Goal: Transaction & Acquisition: Obtain resource

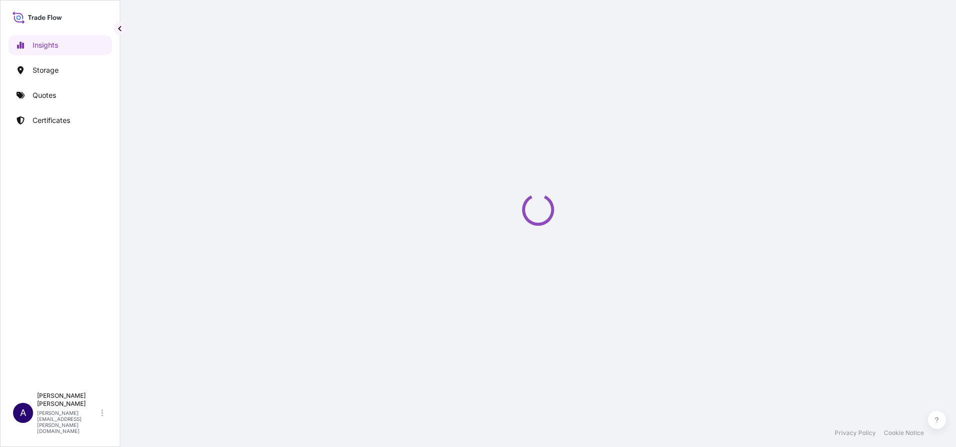
select select "2025"
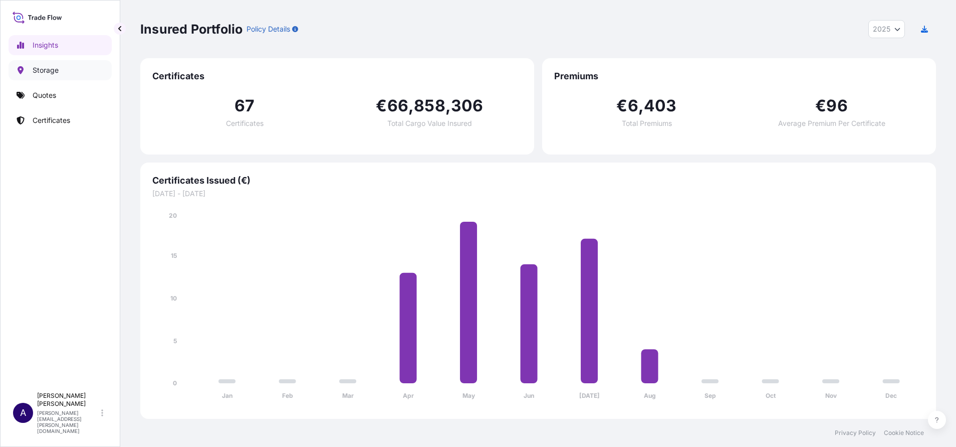
click at [33, 72] on p "Storage" at bounding box center [46, 70] width 26 height 10
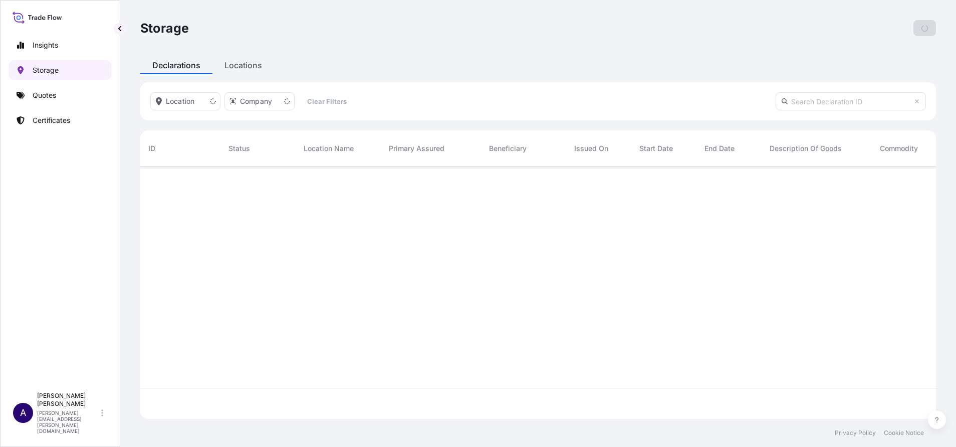
scroll to position [246, 785]
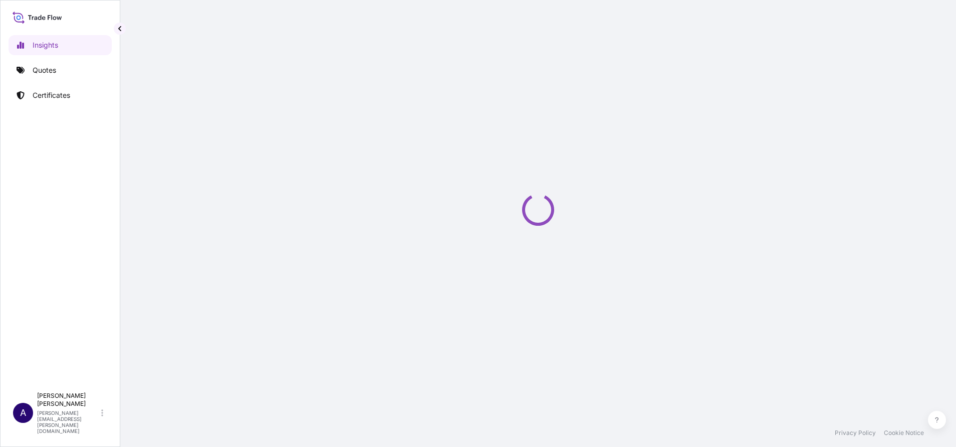
select select "2025"
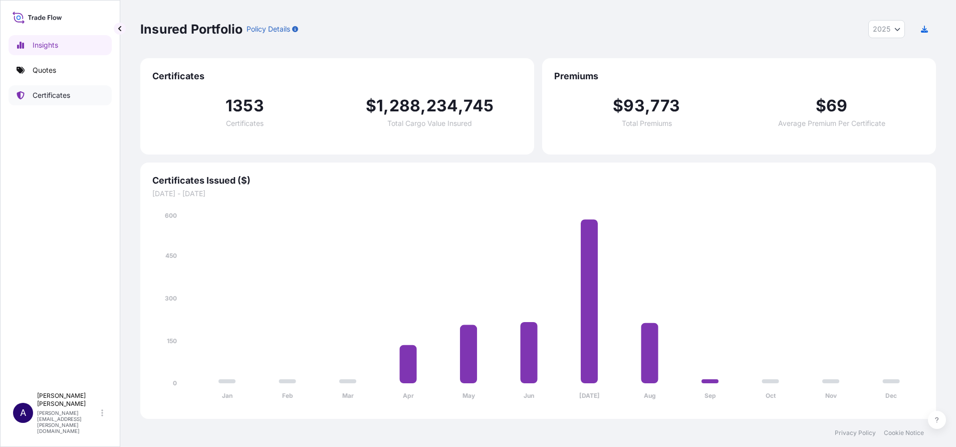
click at [48, 93] on p "Certificates" at bounding box center [52, 95] width 38 height 10
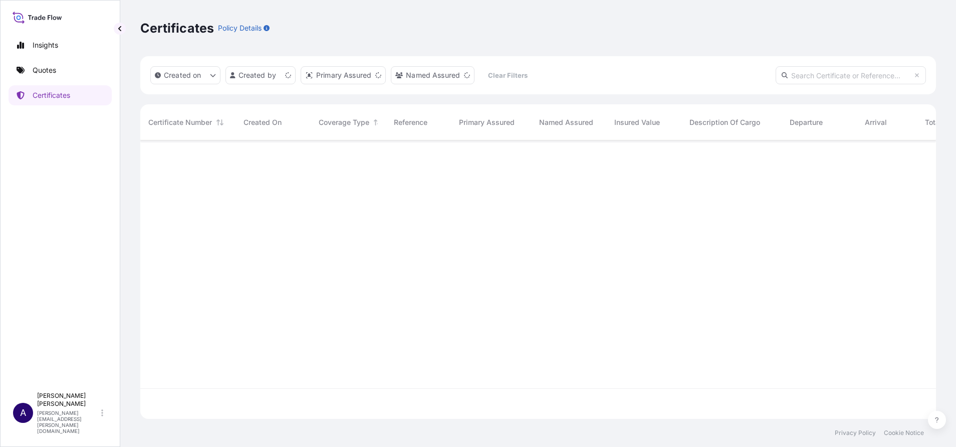
scroll to position [272, 785]
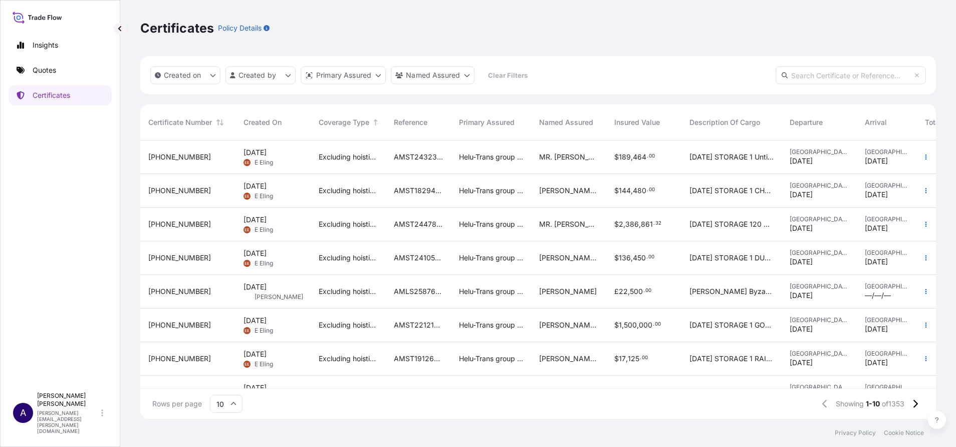
click at [819, 73] on input "text" at bounding box center [851, 75] width 150 height 18
paste input "31504-59-1"
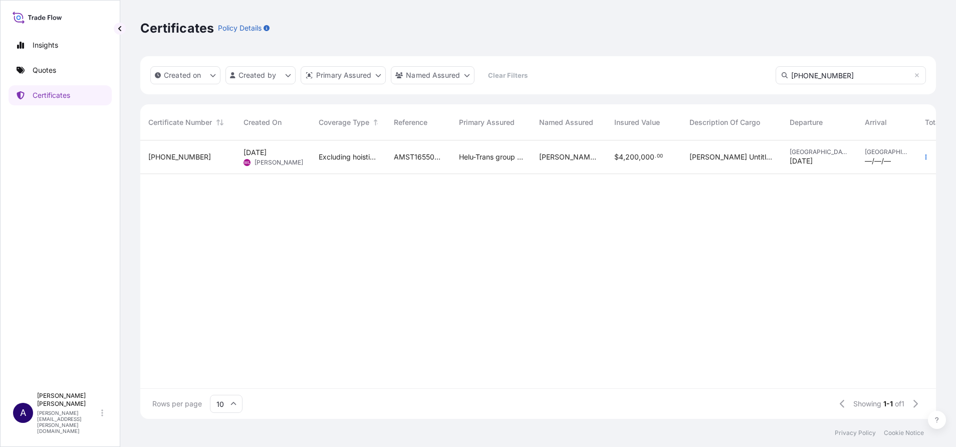
type input "31504-59-1"
click at [175, 153] on span "31504-59-1" at bounding box center [179, 157] width 63 height 10
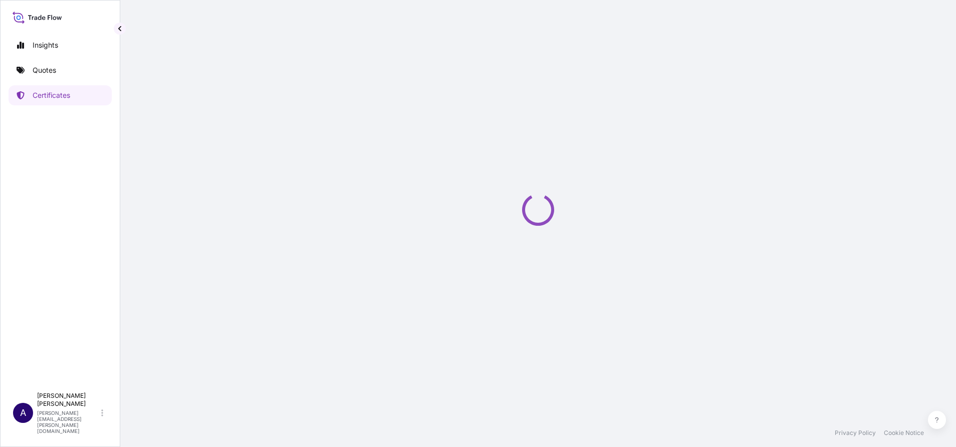
click at [176, 151] on div "Loading" at bounding box center [538, 209] width 796 height 419
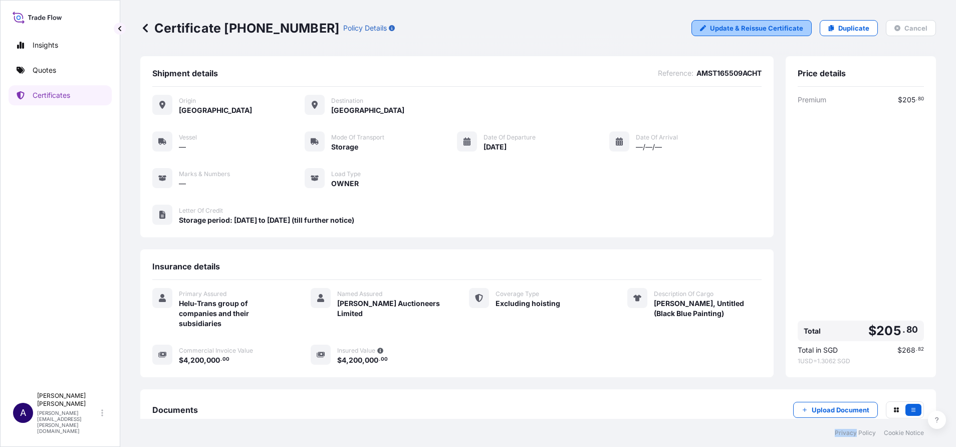
click at [772, 27] on p "Update & Reissue Certificate" at bounding box center [756, 28] width 93 height 10
select select "STORAGE"
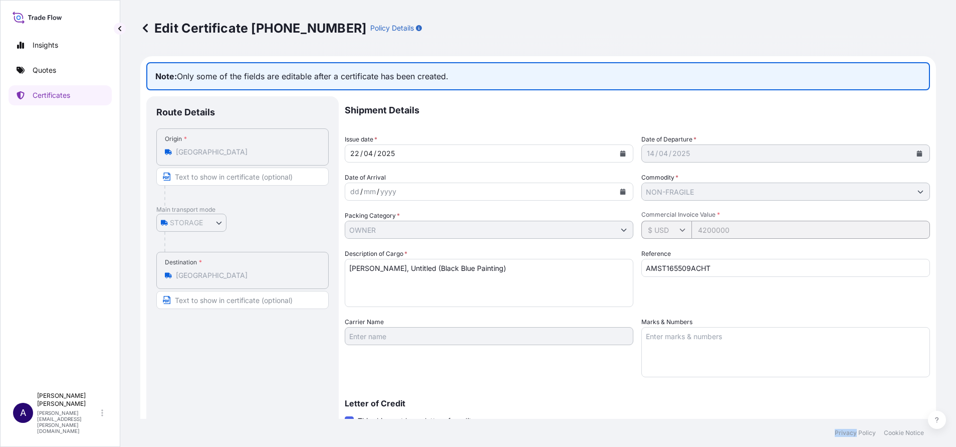
select select "31504"
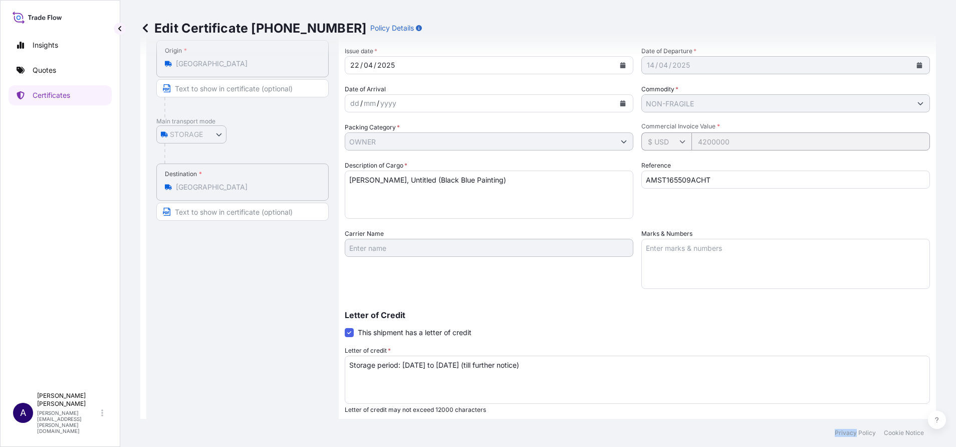
scroll to position [129, 0]
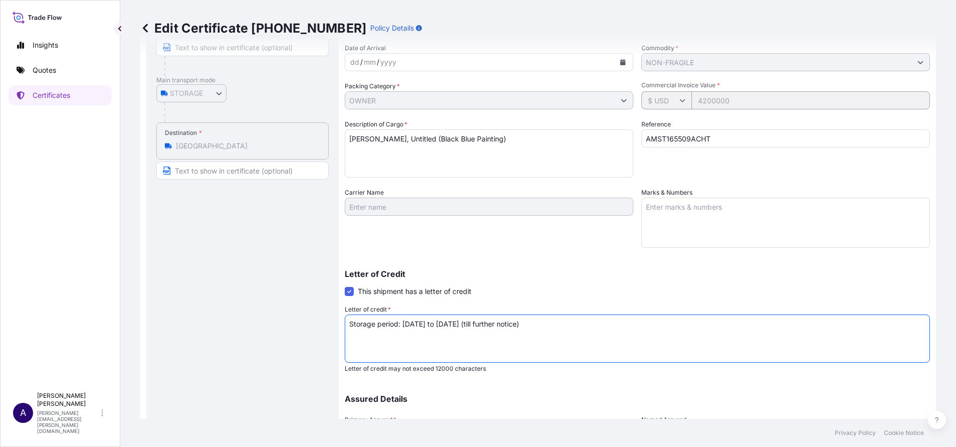
click at [572, 323] on textarea "Storage period: 14 Apr 2025 to 30 Sep 2025 (till further notice)" at bounding box center [638, 338] width 586 height 48
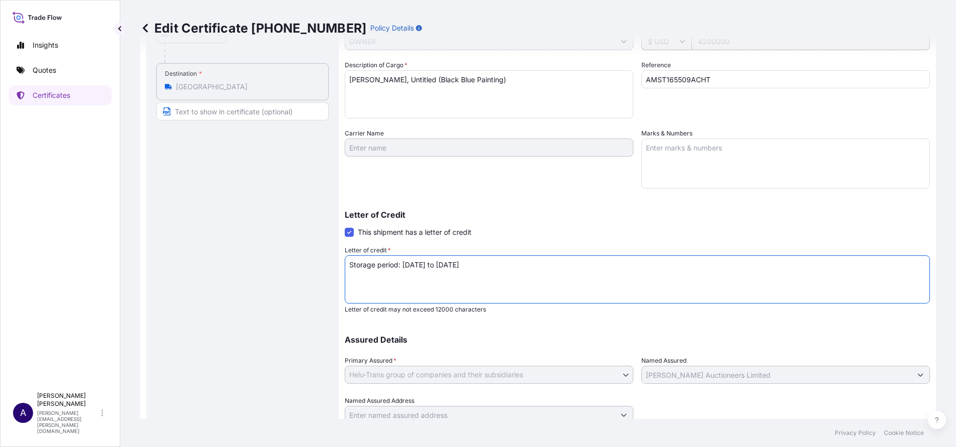
scroll to position [226, 0]
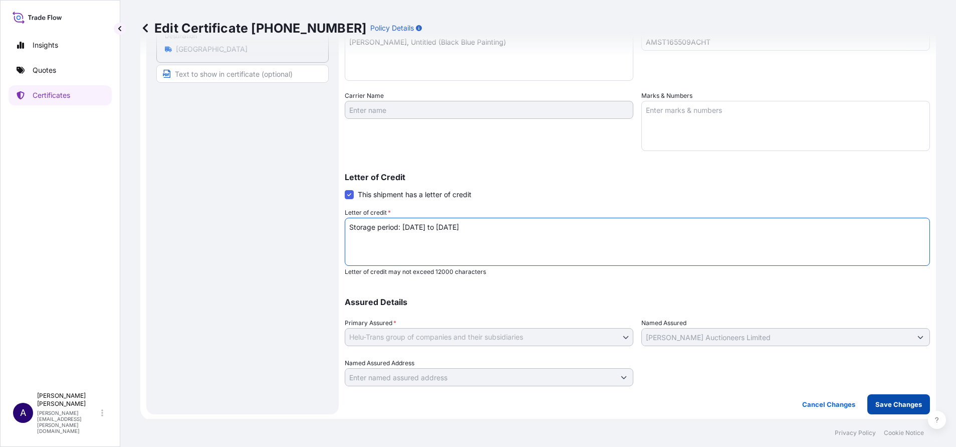
type textarea "Storage period: 14 Apr 2025 to 20 Aug 2025"
click at [893, 413] on button "Save Changes" at bounding box center [899, 404] width 63 height 20
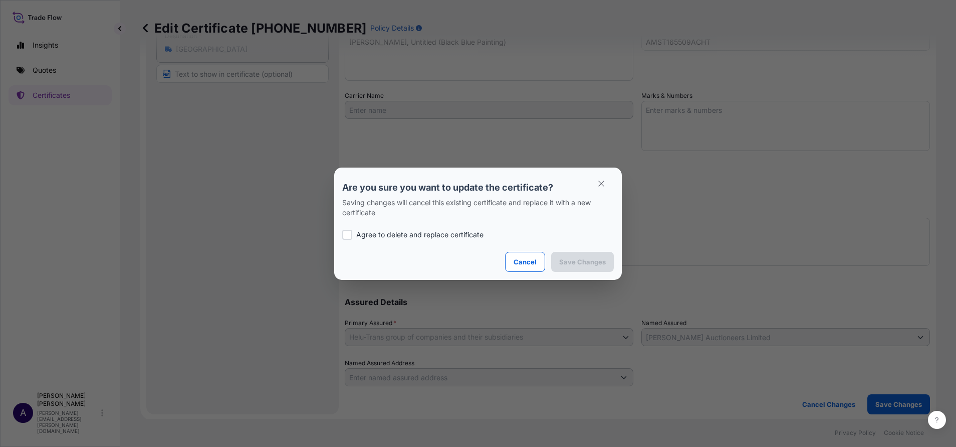
click at [345, 233] on div at bounding box center [347, 235] width 10 height 10
checkbox input "true"
click at [591, 259] on p "Save Changes" at bounding box center [582, 262] width 47 height 10
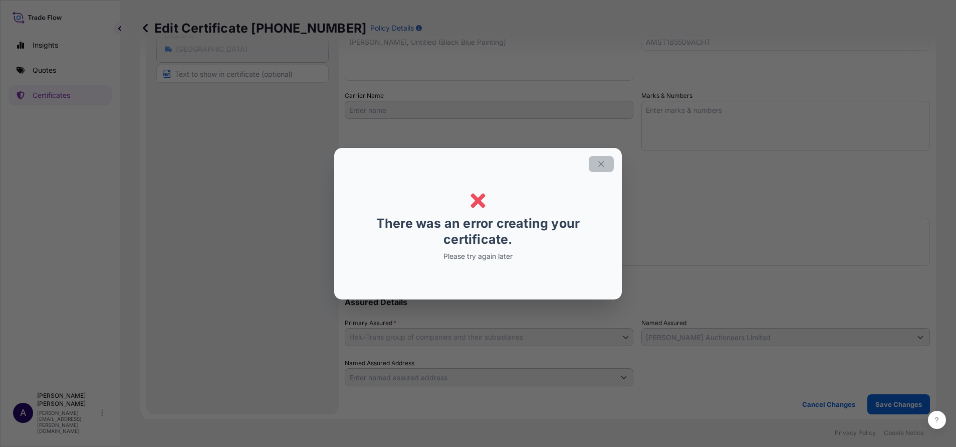
click at [601, 162] on icon "button" at bounding box center [601, 163] width 9 height 9
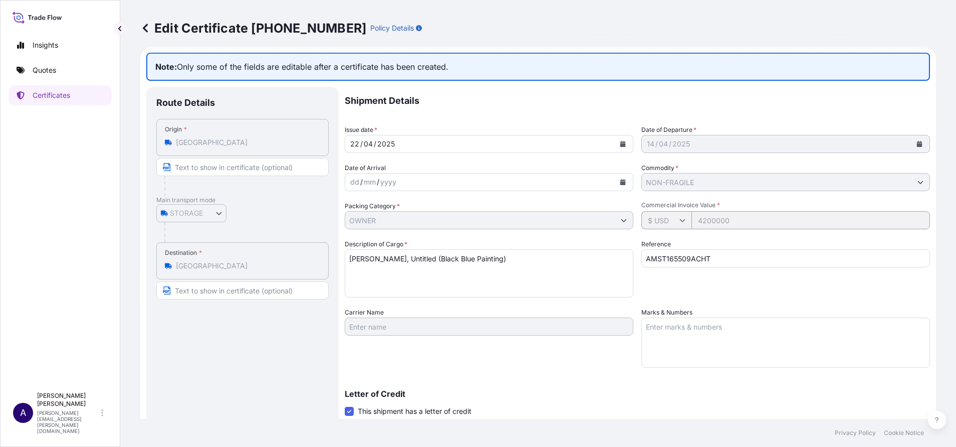
scroll to position [0, 0]
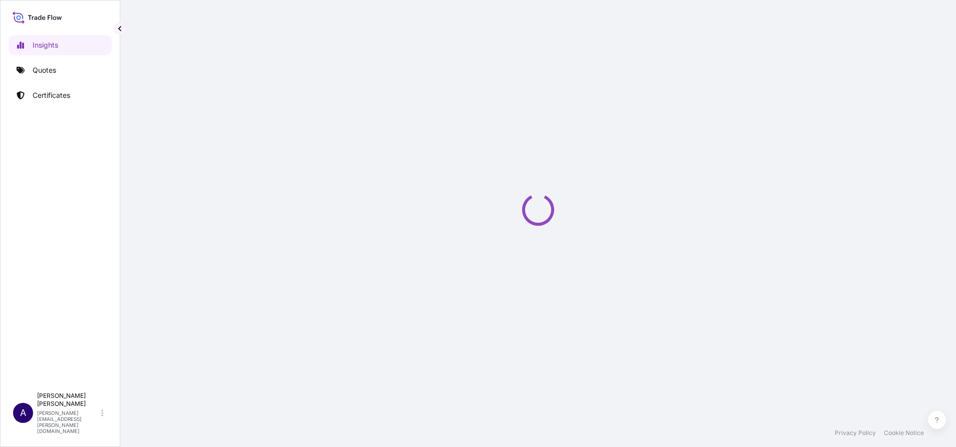
select select "2025"
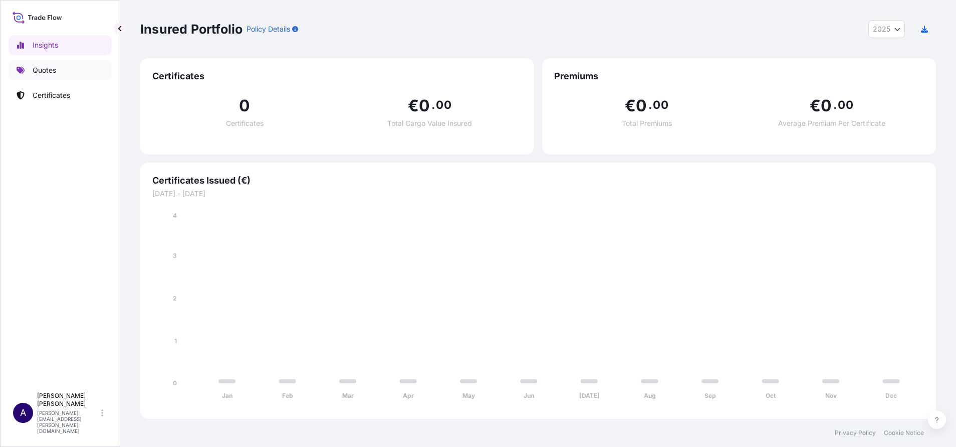
click at [47, 73] on p "Quotes" at bounding box center [45, 70] width 24 height 10
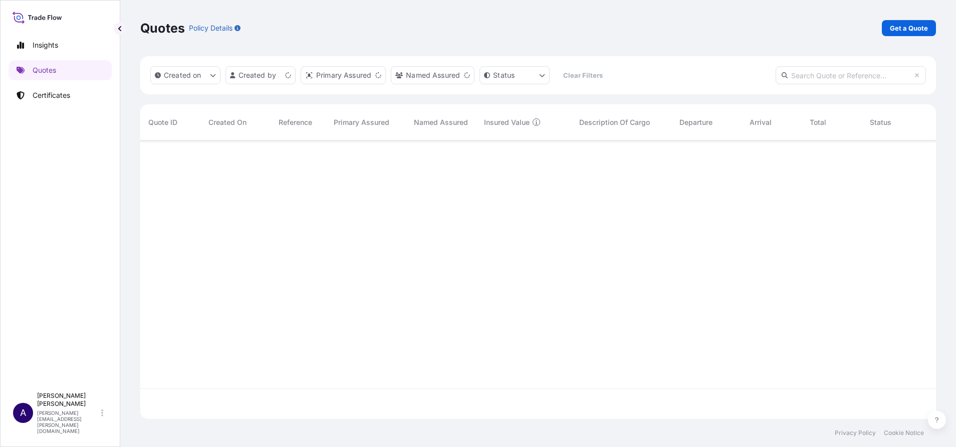
scroll to position [272, 785]
click at [905, 26] on p "Get a Quote" at bounding box center [909, 28] width 38 height 10
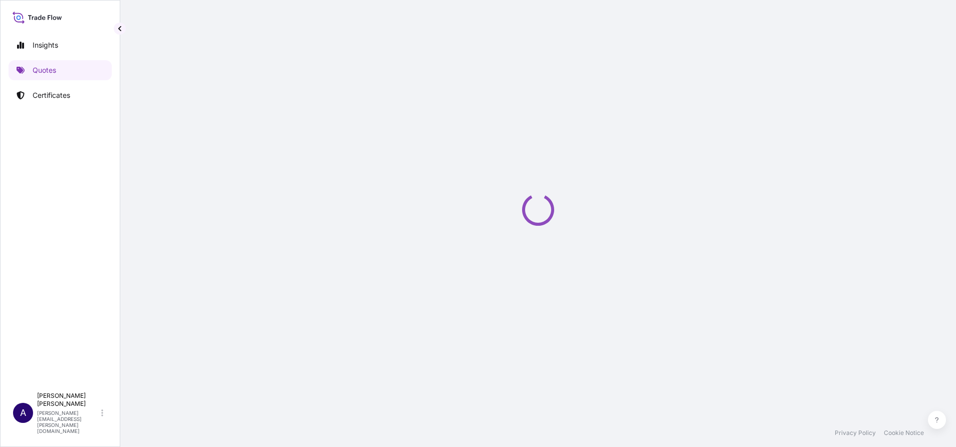
select select "Sea"
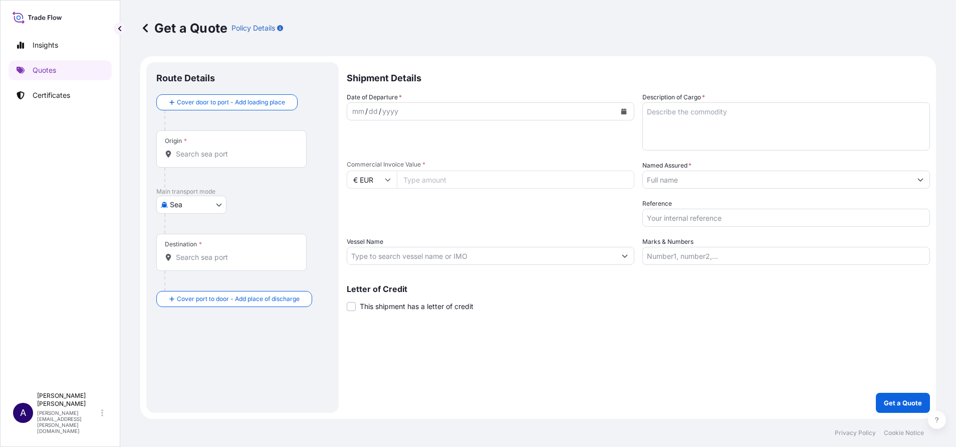
click at [242, 149] on input "Origin *" at bounding box center [235, 154] width 118 height 10
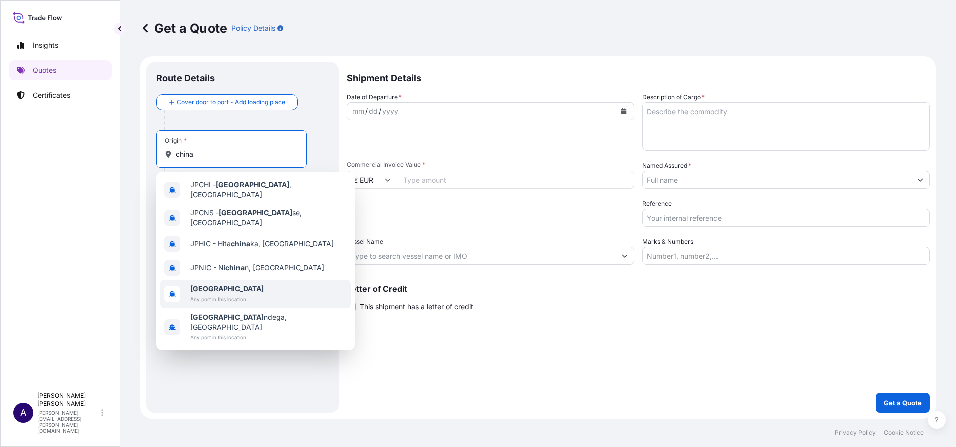
click at [196, 285] on span "[GEOGRAPHIC_DATA]" at bounding box center [226, 289] width 73 height 10
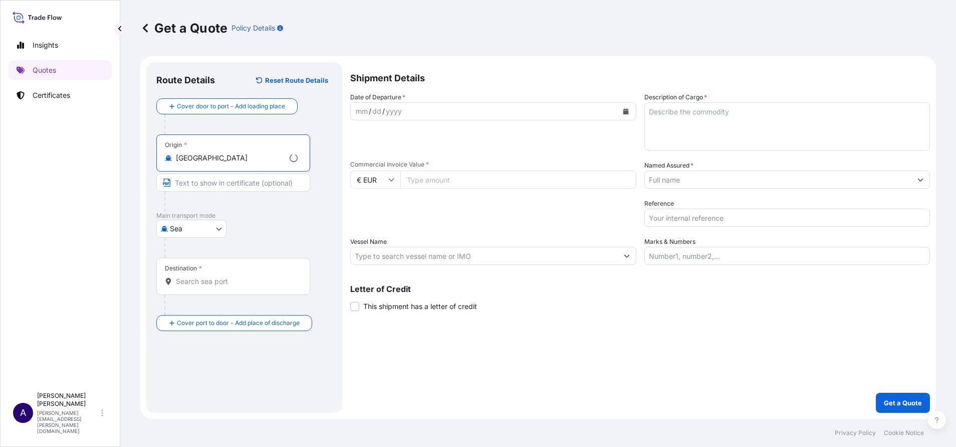
type input "[GEOGRAPHIC_DATA]"
click at [227, 275] on div "Destination *" at bounding box center [231, 276] width 150 height 37
click at [227, 276] on input "Destination *" at bounding box center [235, 281] width 118 height 10
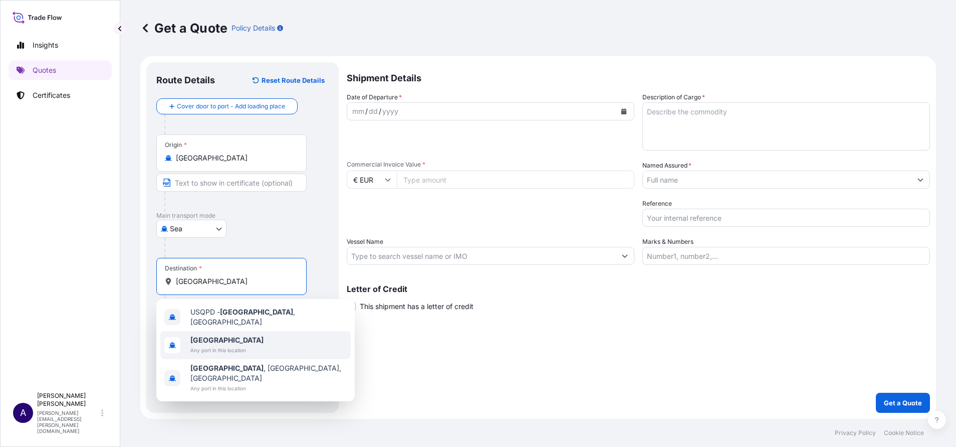
click at [198, 335] on b "[GEOGRAPHIC_DATA]" at bounding box center [226, 339] width 73 height 9
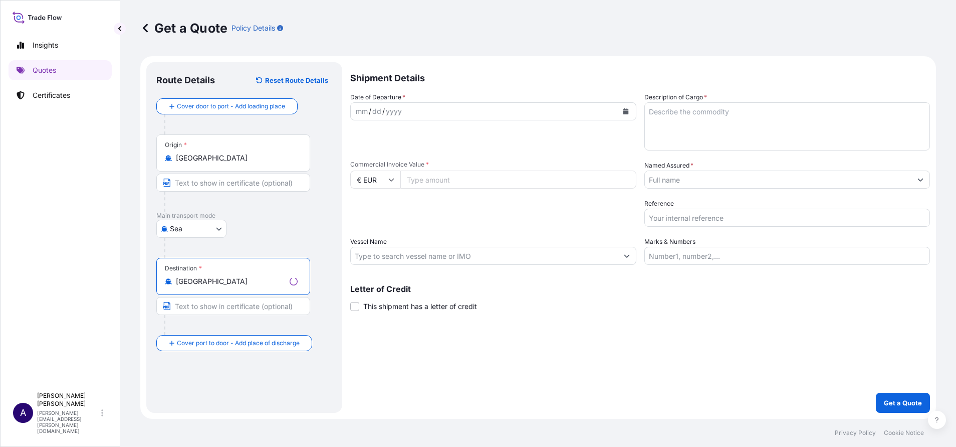
type input "[GEOGRAPHIC_DATA]"
click at [619, 111] on button "Calendar" at bounding box center [626, 111] width 16 height 16
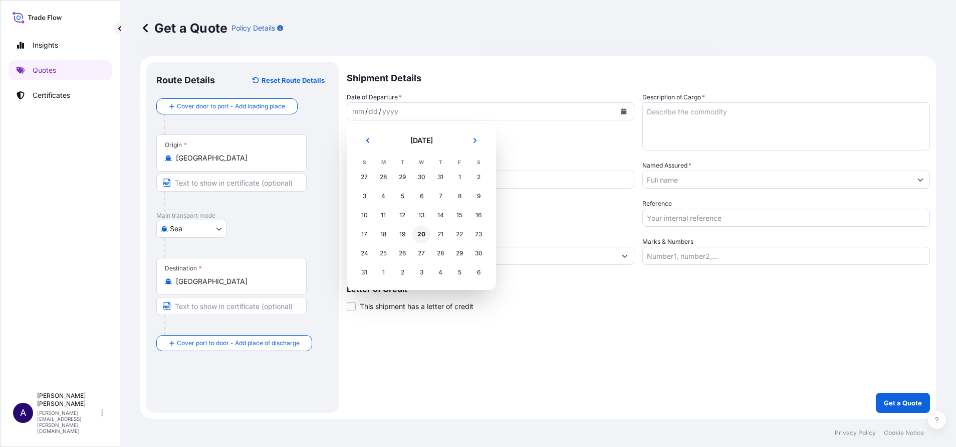
click at [423, 234] on div "20" at bounding box center [422, 234] width 18 height 18
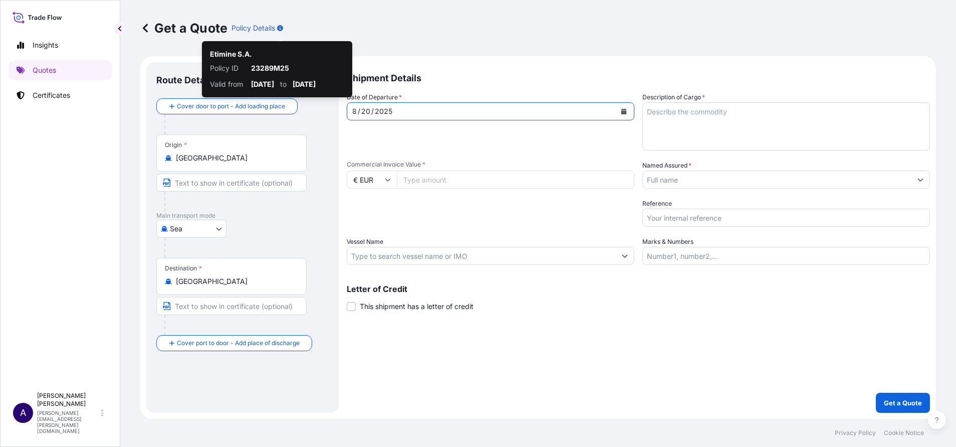
click at [280, 26] on icon "button" at bounding box center [280, 28] width 6 height 6
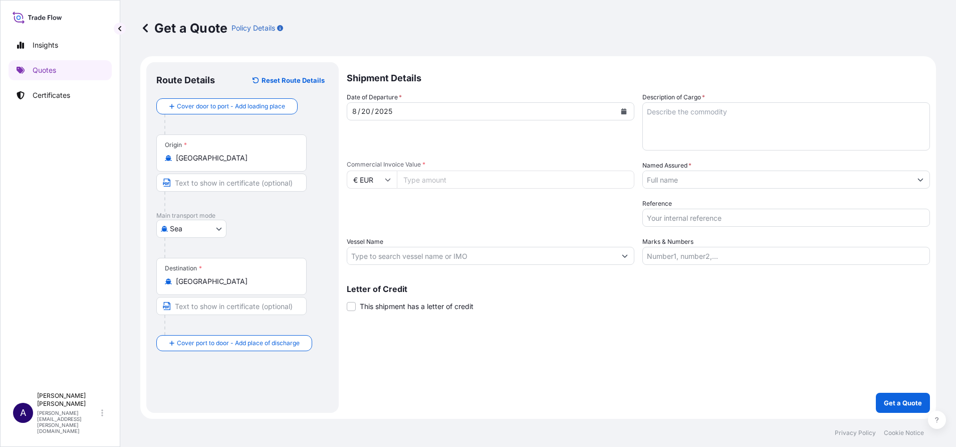
click at [280, 26] on icon "button" at bounding box center [280, 28] width 6 height 6
click at [731, 129] on textarea "Description of Cargo *" at bounding box center [787, 126] width 288 height 48
type textarea "test only"
click at [547, 178] on input "Commercial Invoice Value *" at bounding box center [516, 179] width 238 height 18
type input "10000"
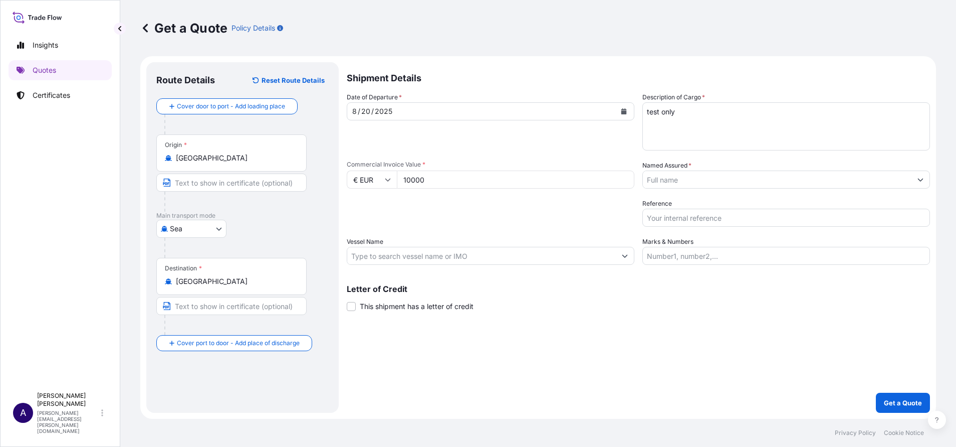
click at [673, 181] on input "Named Assured *" at bounding box center [777, 179] width 269 height 18
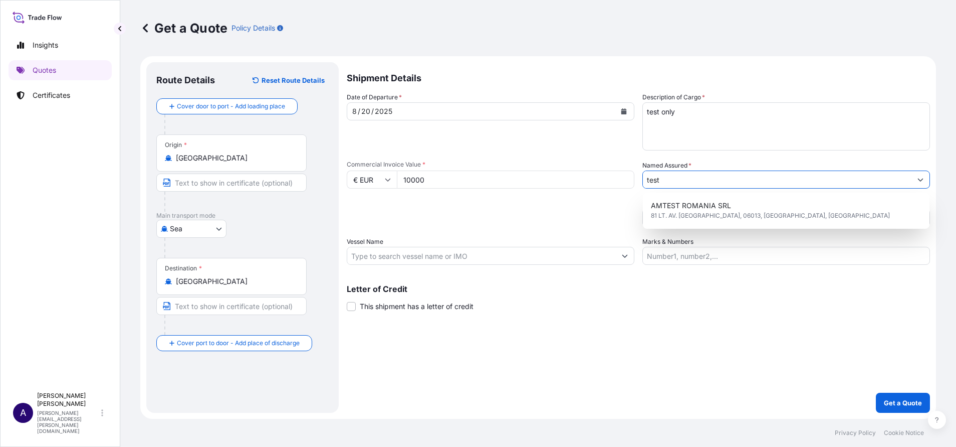
type input "test"
click at [593, 221] on div "Packing Category Type to search a container mode Please select a primary mode o…" at bounding box center [491, 213] width 288 height 28
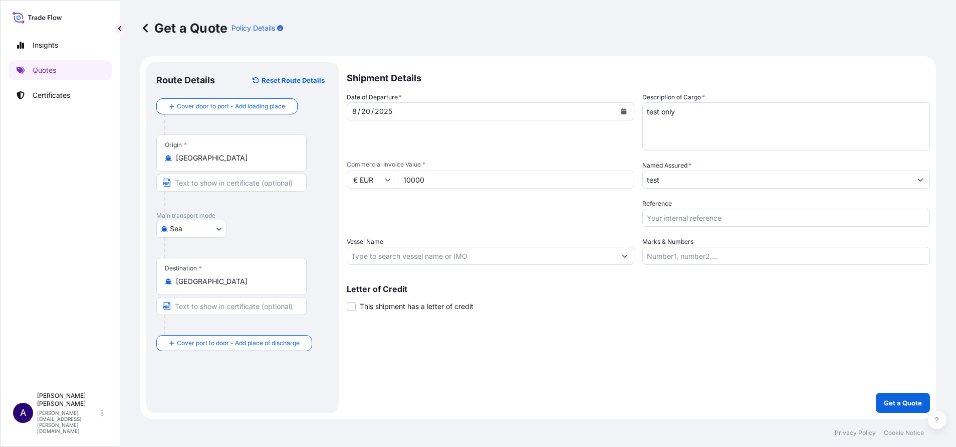
click at [688, 218] on input "Reference" at bounding box center [787, 218] width 288 height 18
type input "test"
click at [577, 218] on div "Packing Category Type to search a container mode Please select a primary mode o…" at bounding box center [491, 213] width 288 height 28
click at [903, 402] on p "Get a Quote" at bounding box center [903, 403] width 38 height 10
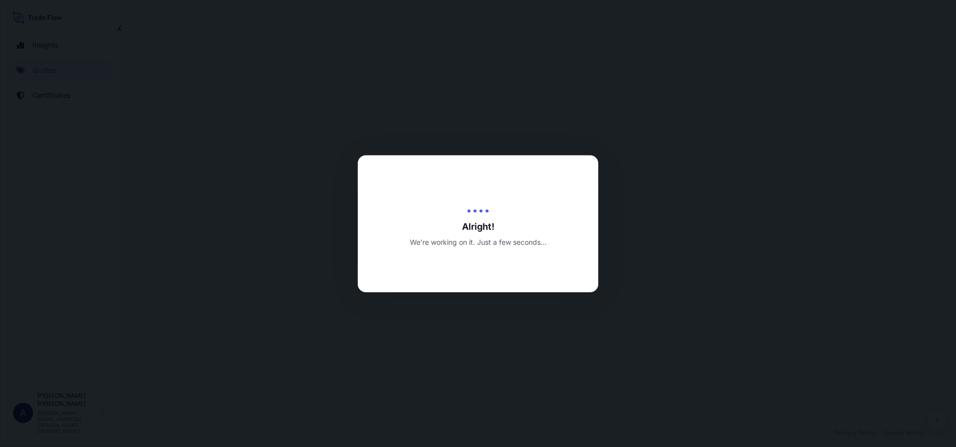
select select "Sea"
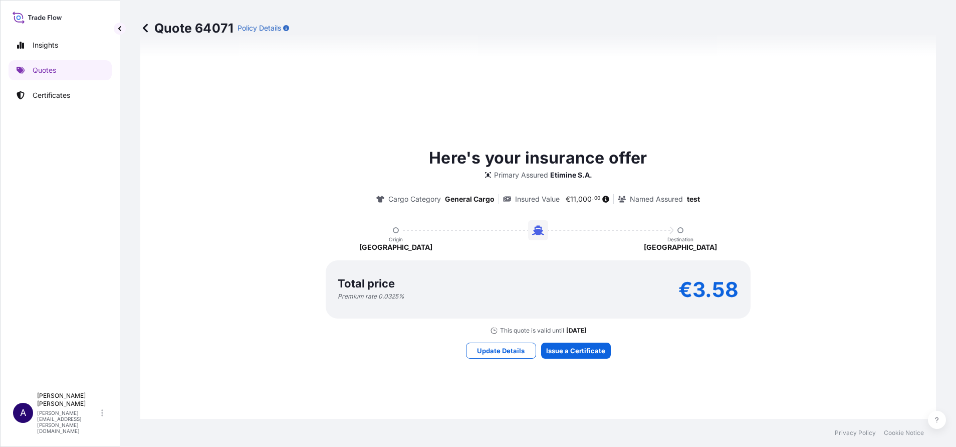
scroll to position [323, 0]
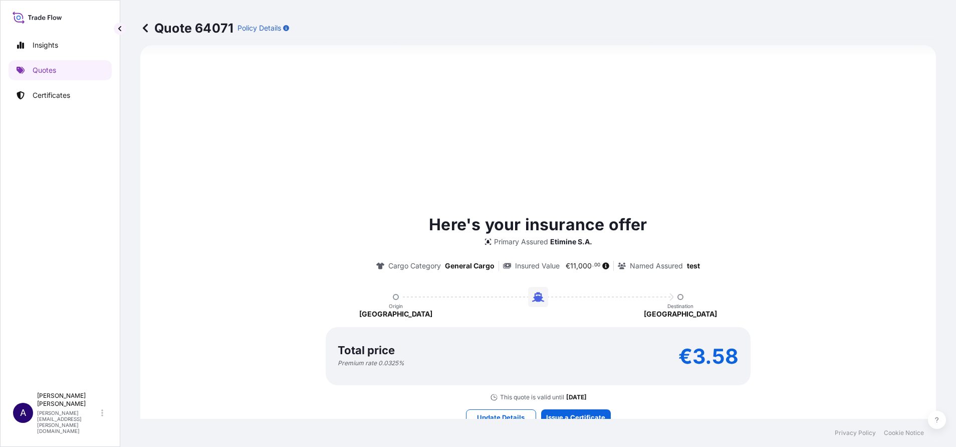
click at [516, 337] on div "Total price Premium rate 0.0325 % €3.58" at bounding box center [538, 356] width 425 height 58
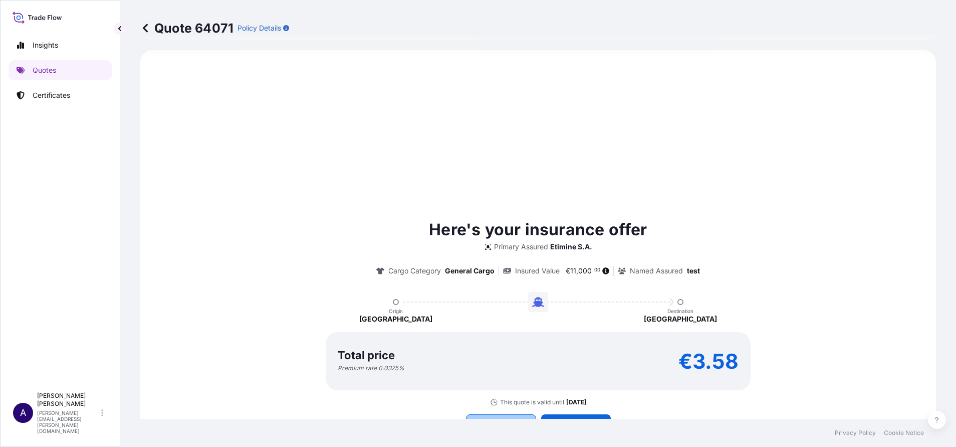
click at [492, 416] on button "Update Details" at bounding box center [501, 422] width 70 height 16
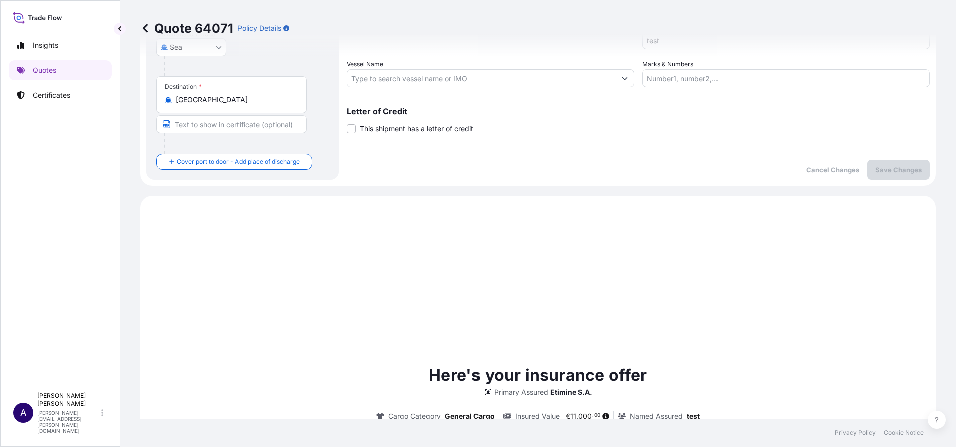
scroll to position [16, 0]
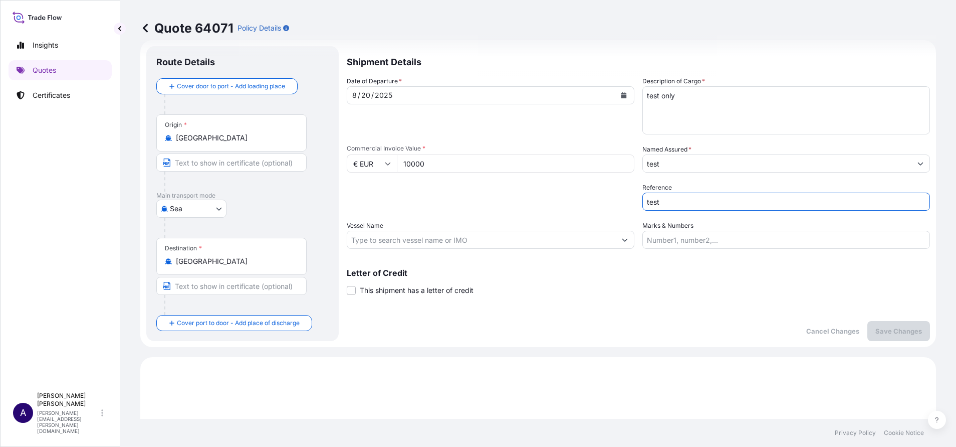
click at [697, 209] on input "test" at bounding box center [787, 201] width 288 height 18
type input "testing"
click at [884, 335] on p "Save Changes" at bounding box center [899, 331] width 47 height 10
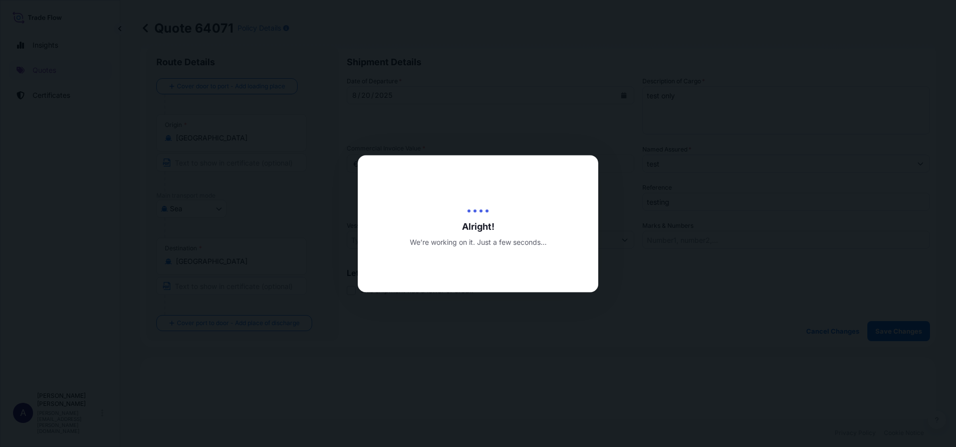
type input "[DATE]"
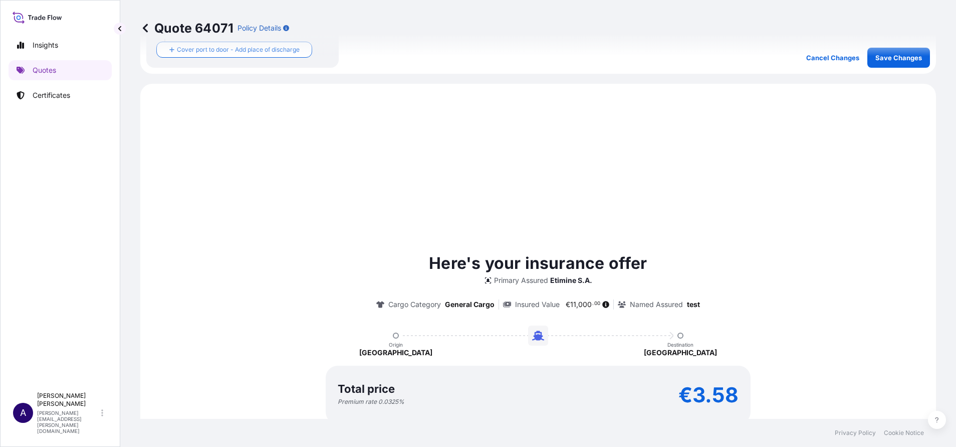
scroll to position [323, 0]
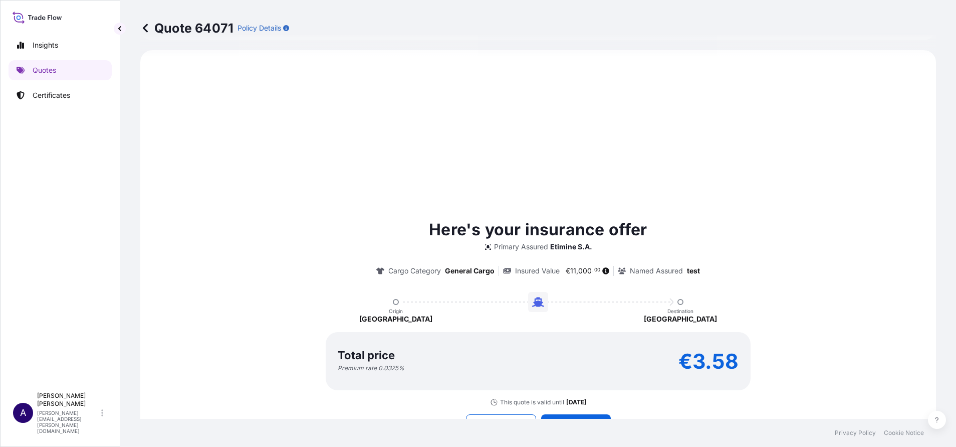
select select "Sea"
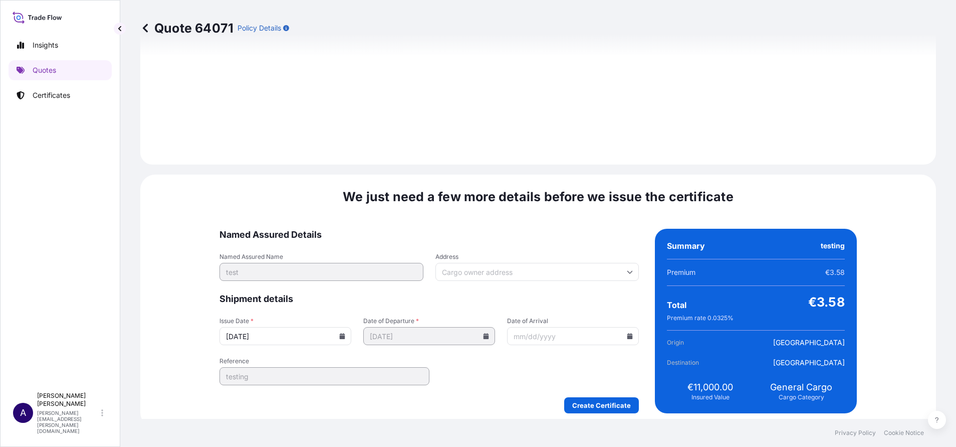
scroll to position [1027, 0]
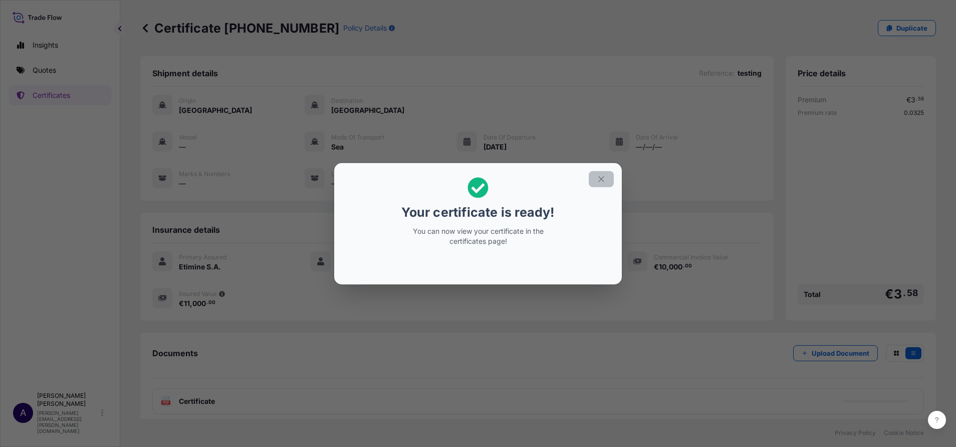
click at [596, 175] on button "button" at bounding box center [601, 179] width 25 height 16
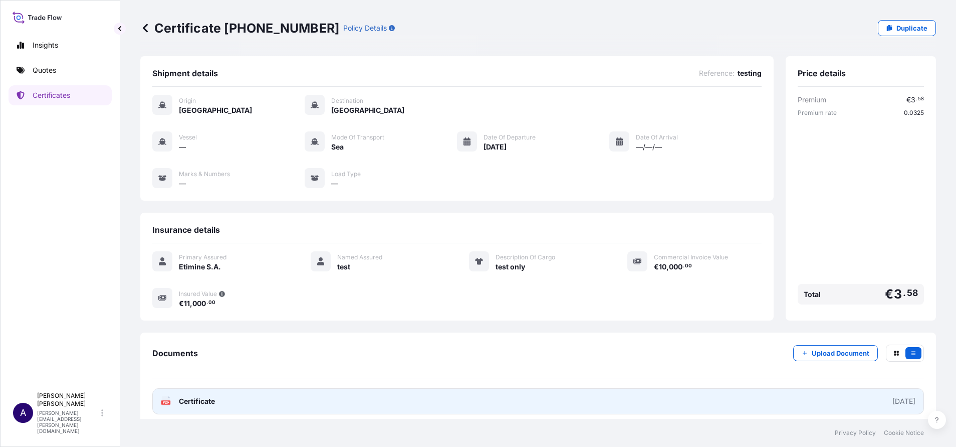
click at [893, 399] on div "[DATE]" at bounding box center [904, 401] width 23 height 10
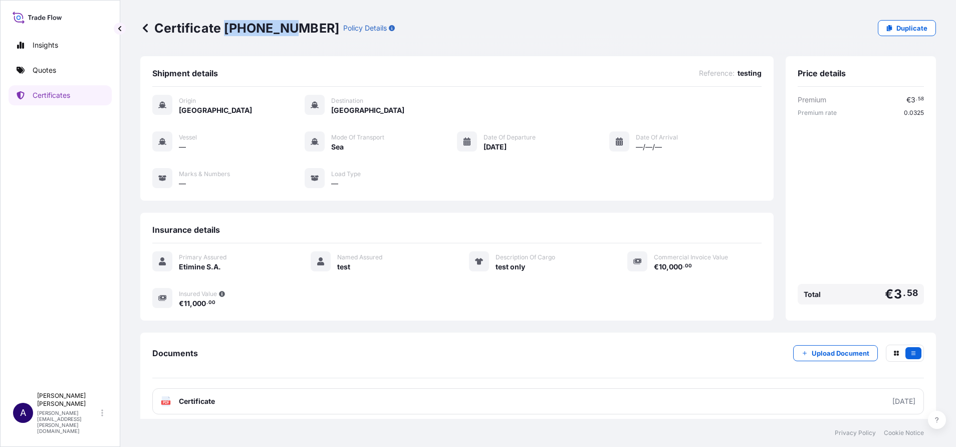
drag, startPoint x: 284, startPoint y: 28, endPoint x: 226, endPoint y: 30, distance: 58.2
click at [226, 30] on p "Certificate [PHONE_NUMBER]" at bounding box center [239, 28] width 199 height 16
copy p "[PHONE_NUMBER]"
